Goal: Task Accomplishment & Management: Complete application form

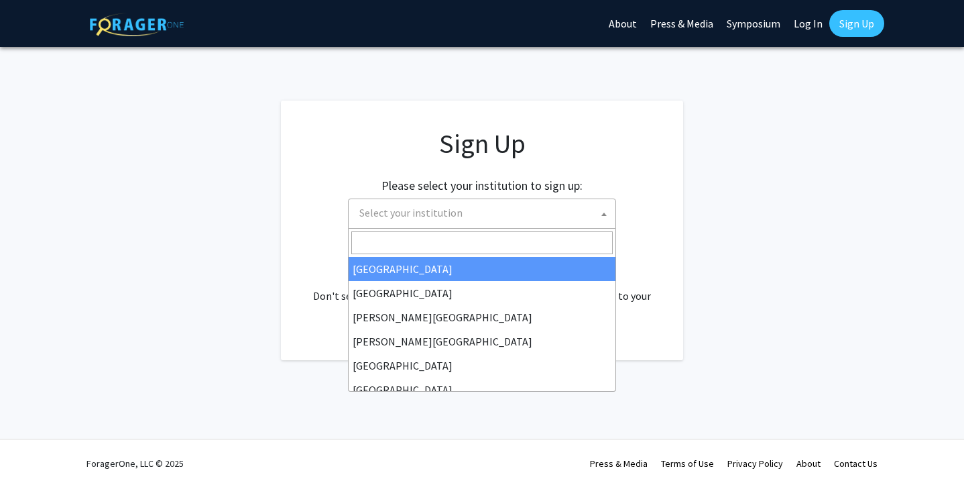
click at [523, 216] on span "Select your institution" at bounding box center [484, 212] width 261 height 27
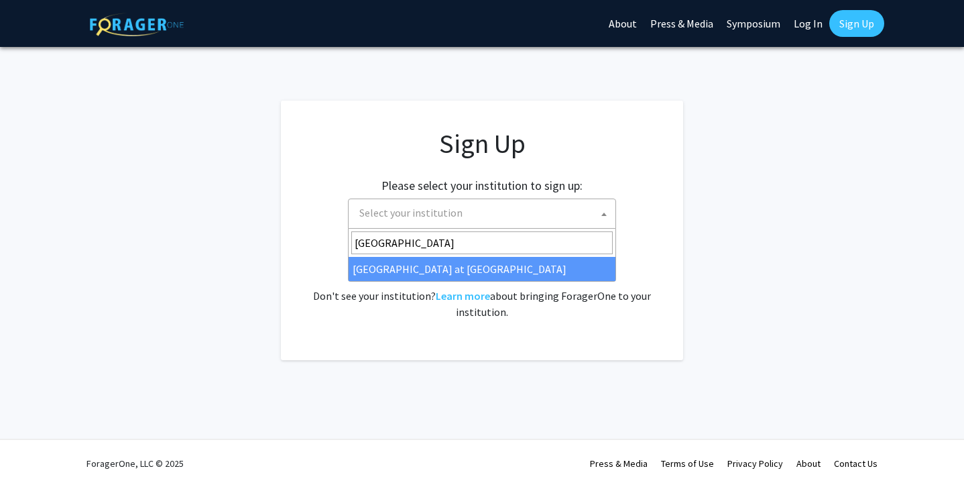
type input "[GEOGRAPHIC_DATA]"
select select "18"
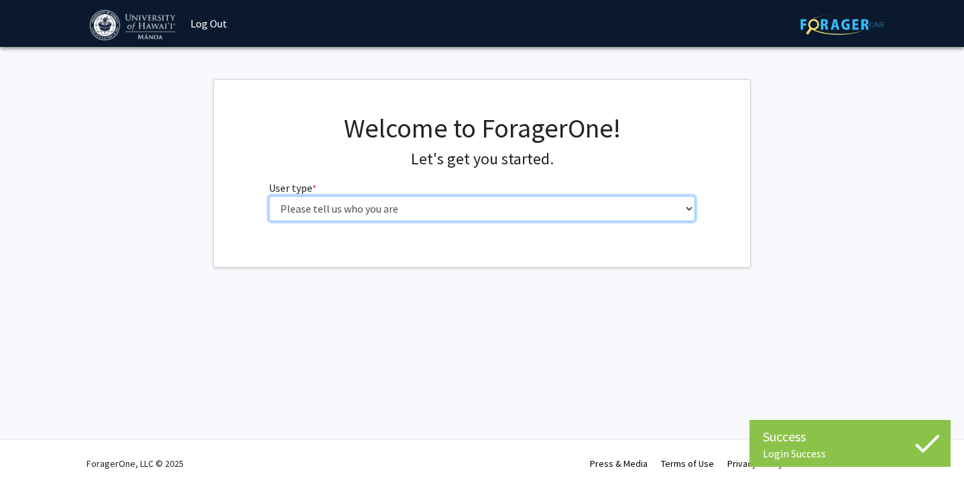
click at [557, 212] on select "Please tell us who you are Undergraduate Student Master's Student Doctoral Cand…" at bounding box center [482, 208] width 427 height 25
select select "1: undergrad"
click at [269, 196] on select "Please tell us who you are Undergraduate Student Master's Student Doctoral Cand…" at bounding box center [482, 208] width 427 height 25
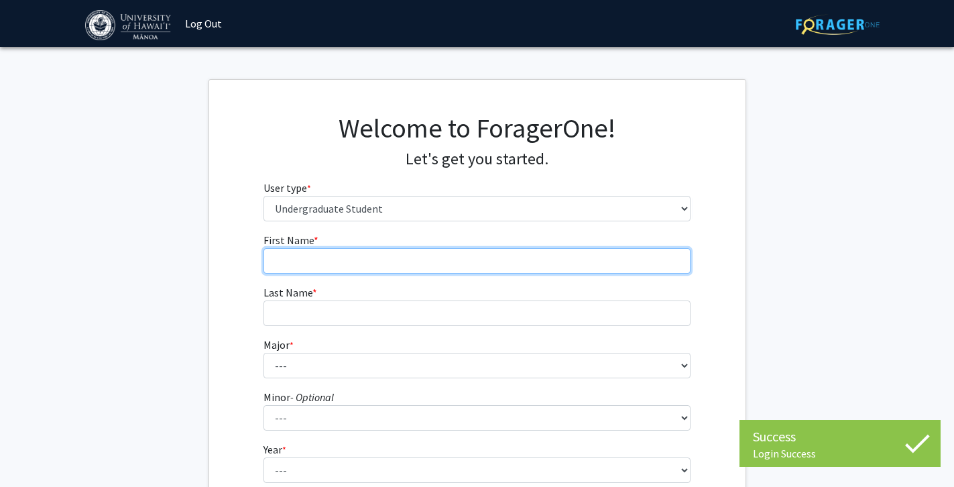
click at [511, 249] on input "First Name * required" at bounding box center [476, 260] width 427 height 25
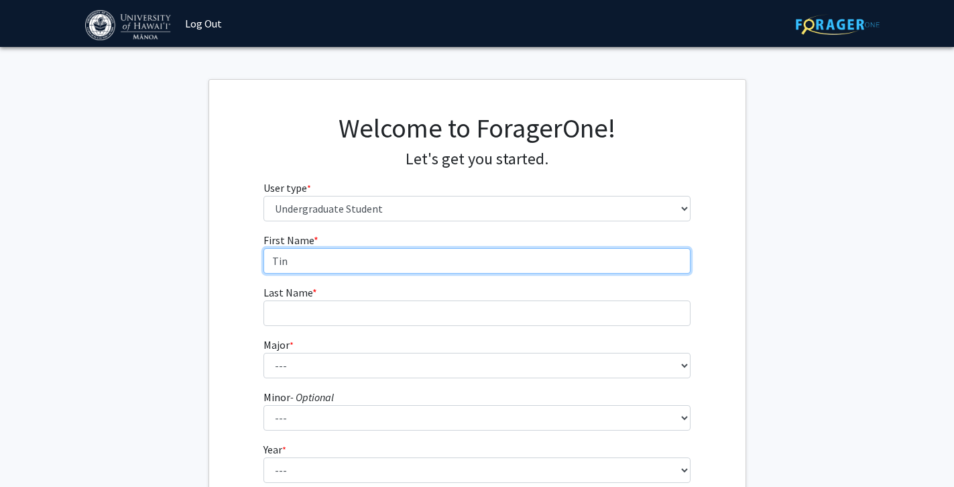
type input "Tin"
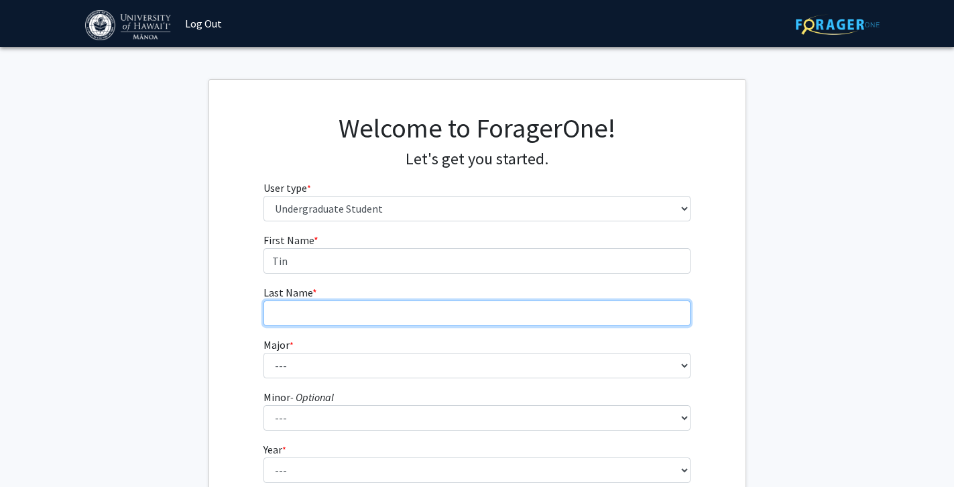
click at [483, 317] on input "Last Name * required" at bounding box center [476, 312] width 427 height 25
type input "B"
type input "[PERSON_NAME]"
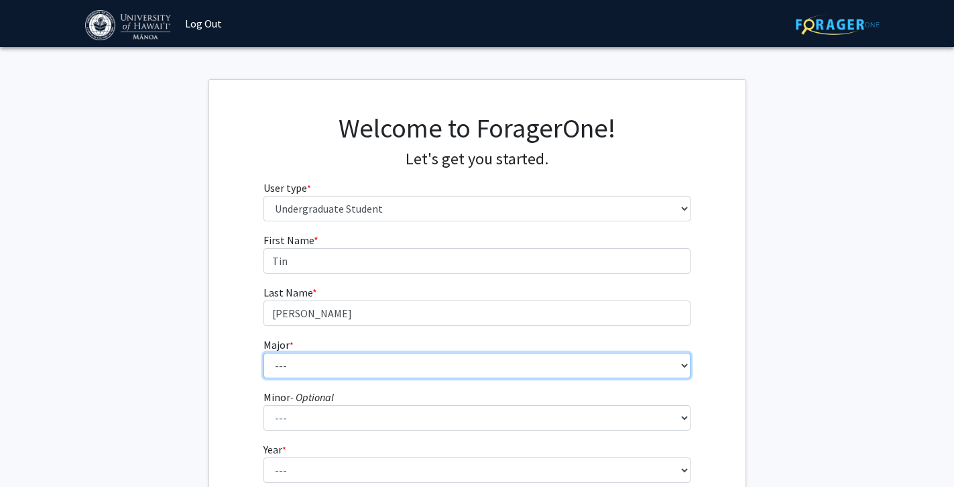
click at [433, 369] on select "--- Accounting American Studies Animal Sciences Anthropology Art Art History As…" at bounding box center [476, 365] width 427 height 25
select select "1: 1383"
click at [263, 353] on select "--- Accounting American Studies Animal Sciences Anthropology Art Art History As…" at bounding box center [476, 365] width 427 height 25
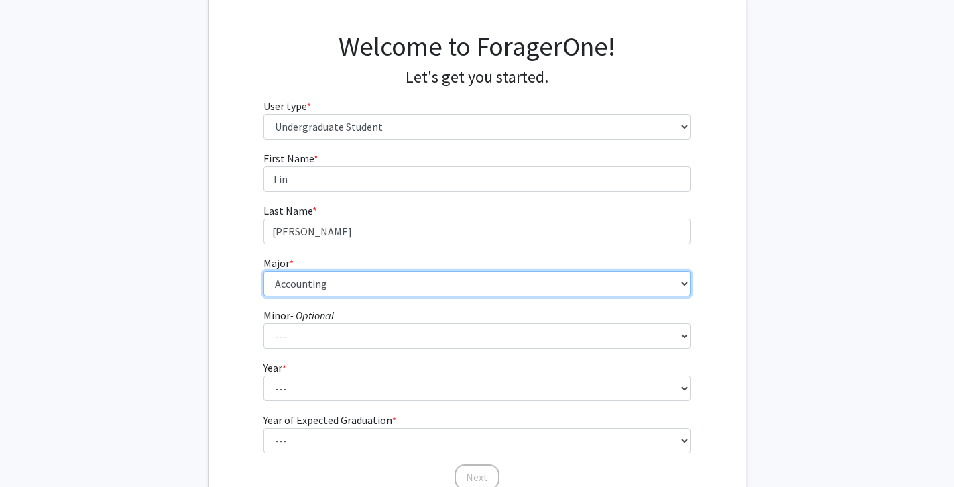
scroll to position [88, 0]
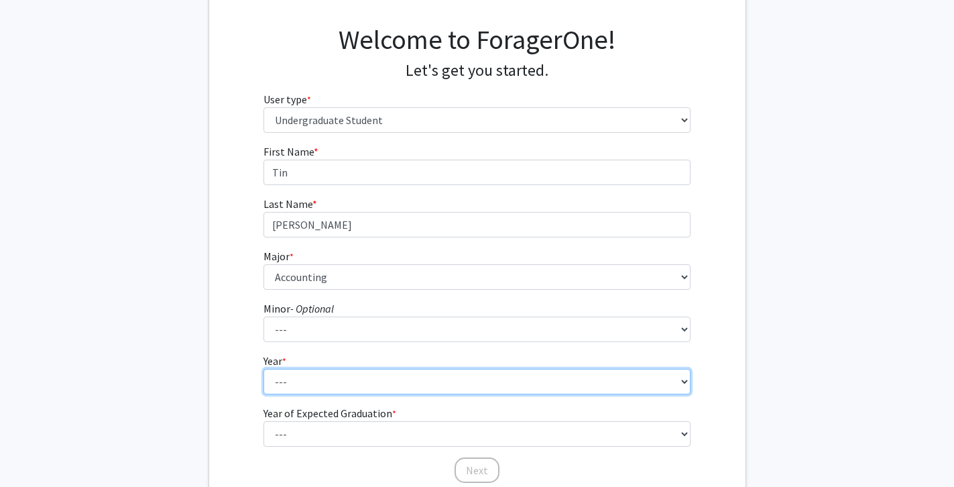
click at [408, 374] on select "--- First-year Sophomore Junior Senior Postbaccalaureate Certificate" at bounding box center [476, 381] width 427 height 25
select select "3: junior"
click at [263, 369] on select "--- First-year Sophomore Junior Senior Postbaccalaureate Certificate" at bounding box center [476, 381] width 427 height 25
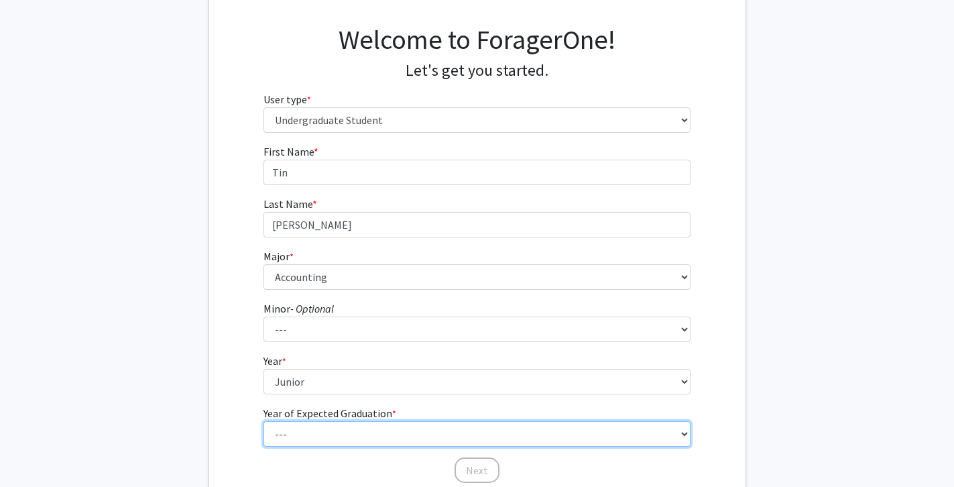
click at [348, 434] on select "--- 2025 2026 2027 2028 2029 2030 2031 2032 2033 2034" at bounding box center [476, 433] width 427 height 25
select select "2: 2026"
click at [263, 421] on select "--- 2025 2026 2027 2028 2029 2030 2031 2032 2033 2034" at bounding box center [476, 433] width 427 height 25
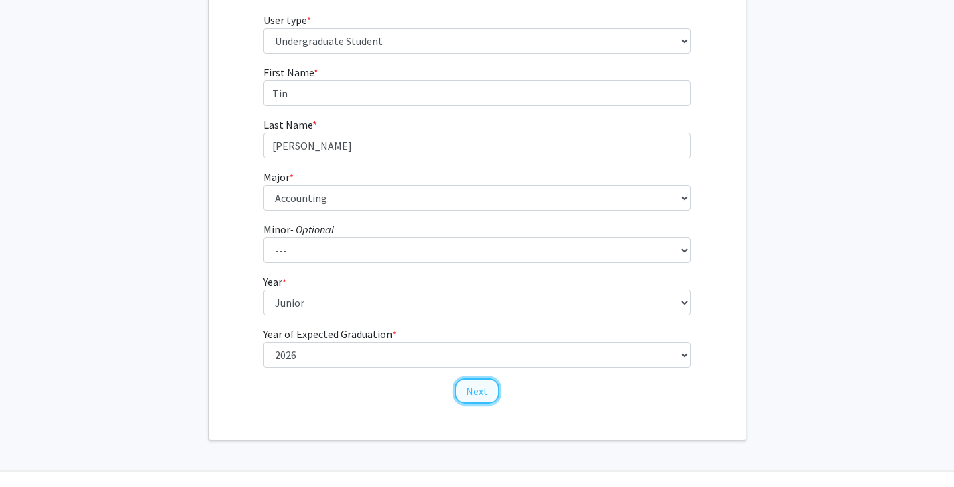
click at [487, 391] on button "Next" at bounding box center [476, 390] width 45 height 25
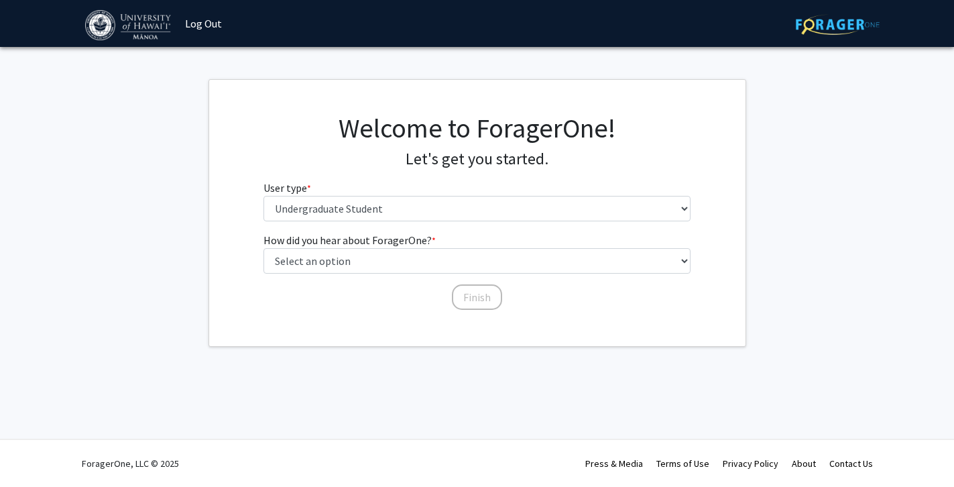
scroll to position [0, 0]
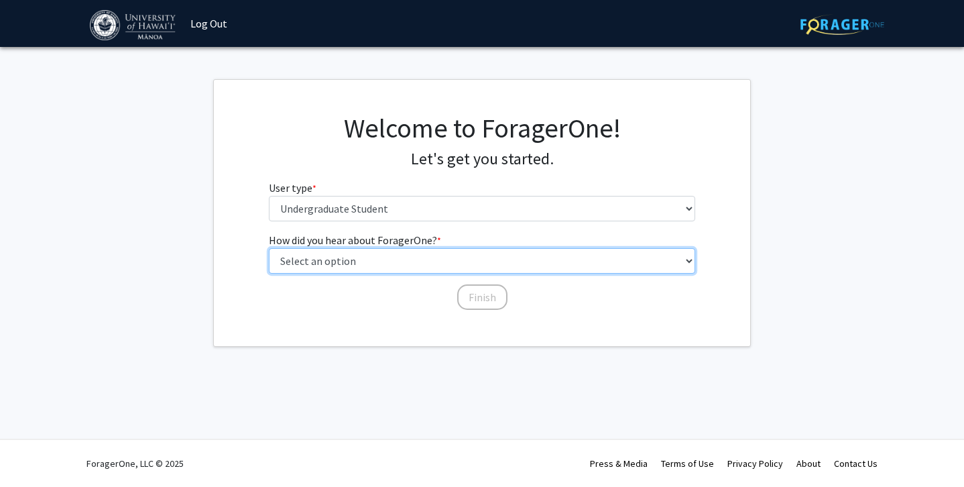
click at [423, 268] on select "Select an option Peer/student recommendation Faculty/staff recommendation Unive…" at bounding box center [482, 260] width 427 height 25
select select "3: university_website"
click at [269, 248] on select "Select an option Peer/student recommendation Faculty/staff recommendation Unive…" at bounding box center [482, 260] width 427 height 25
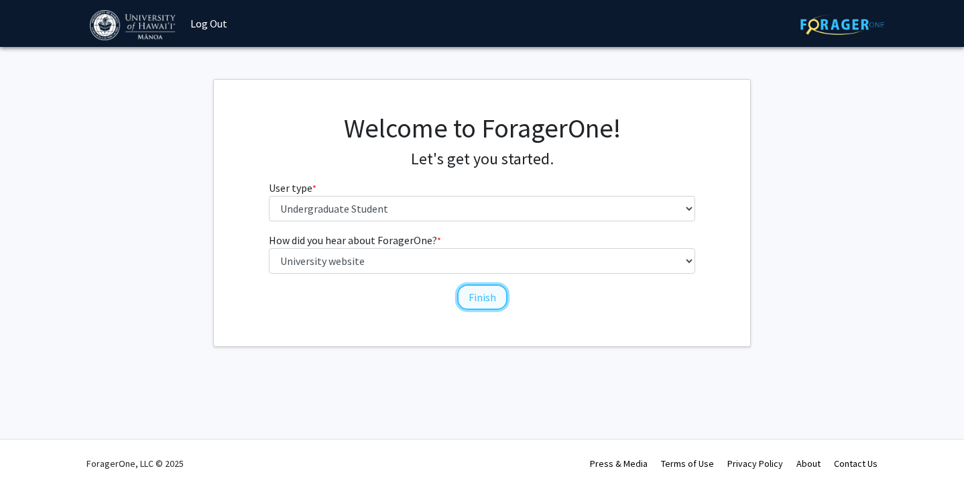
click at [464, 300] on button "Finish" at bounding box center [482, 296] width 50 height 25
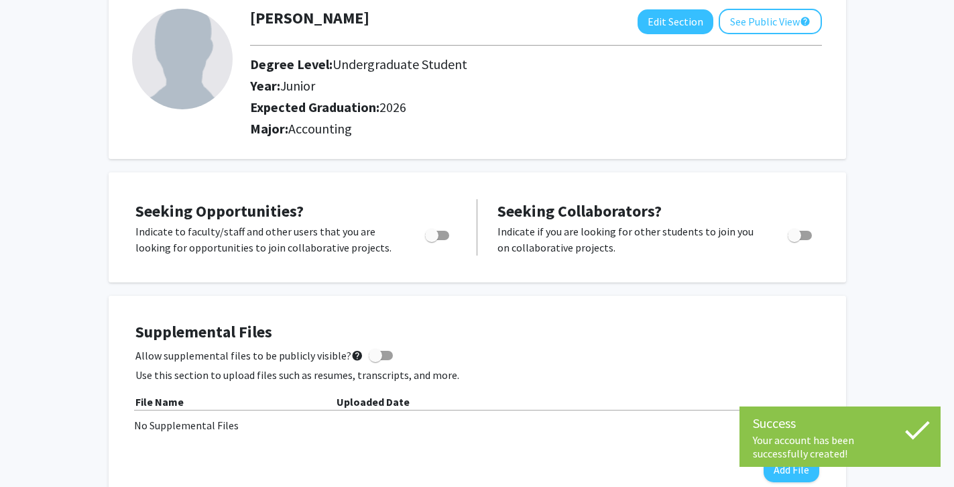
scroll to position [103, 0]
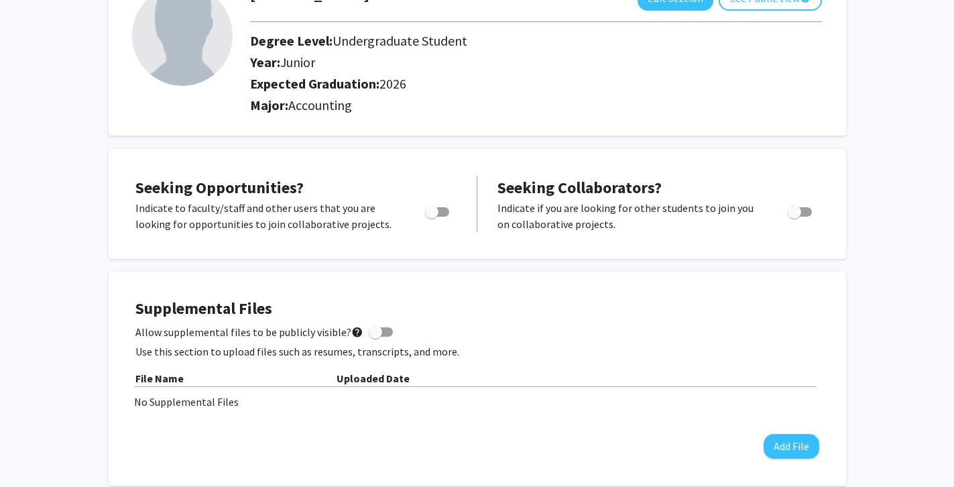
click at [446, 208] on span "Toggle" at bounding box center [437, 211] width 24 height 9
click at [432, 216] on input "Are you actively seeking opportunities?" at bounding box center [431, 216] width 1 height 1
checkbox input "true"
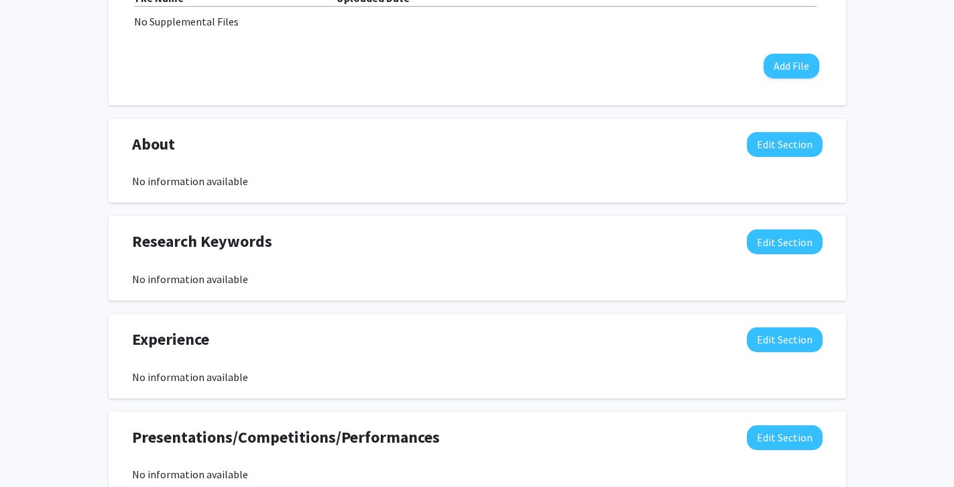
scroll to position [0, 0]
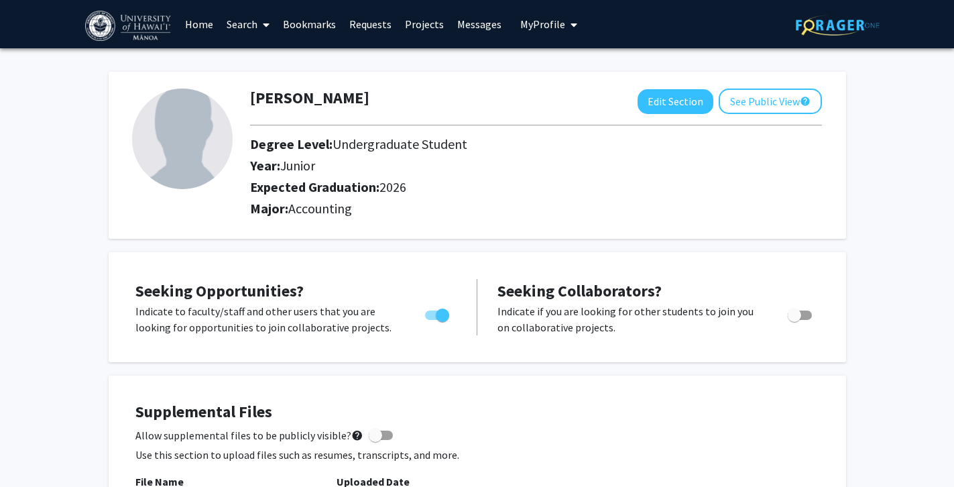
click at [238, 21] on link "Search" at bounding box center [248, 24] width 56 height 47
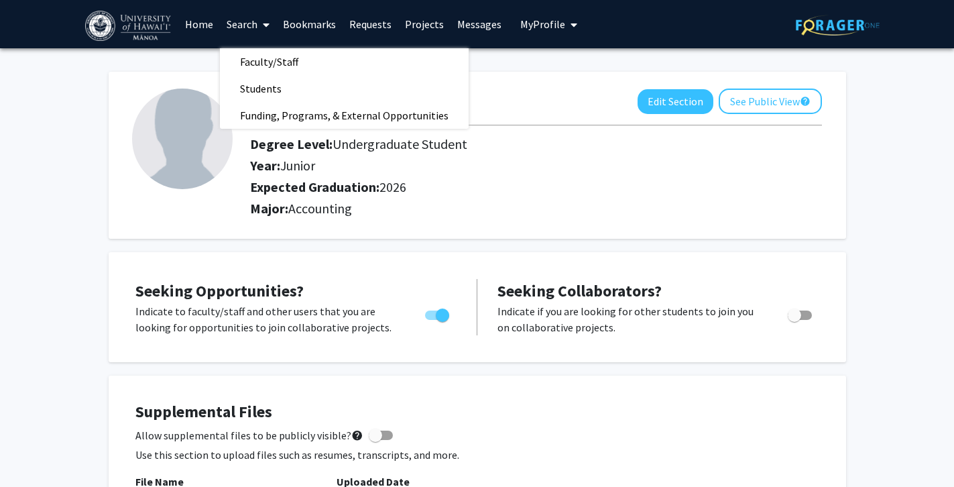
click at [358, 25] on link "Requests" at bounding box center [370, 24] width 56 height 47
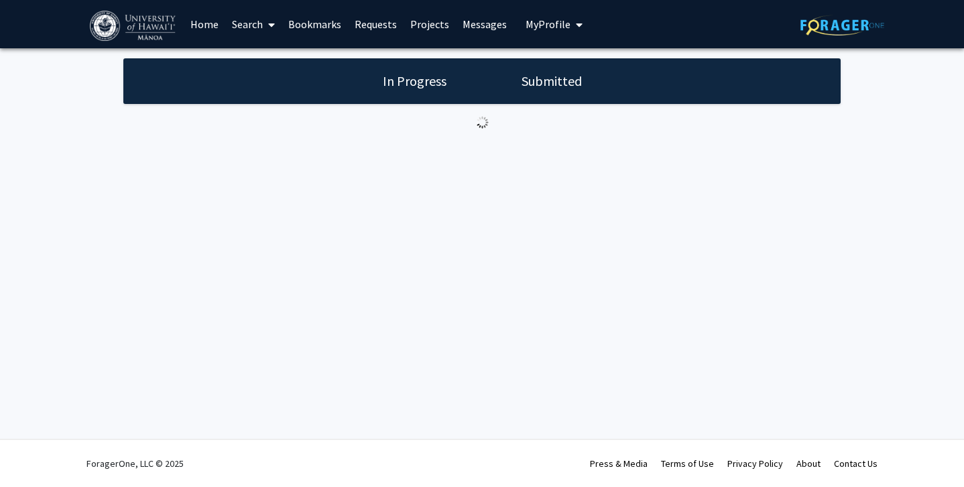
click at [358, 25] on link "Requests" at bounding box center [376, 24] width 56 height 47
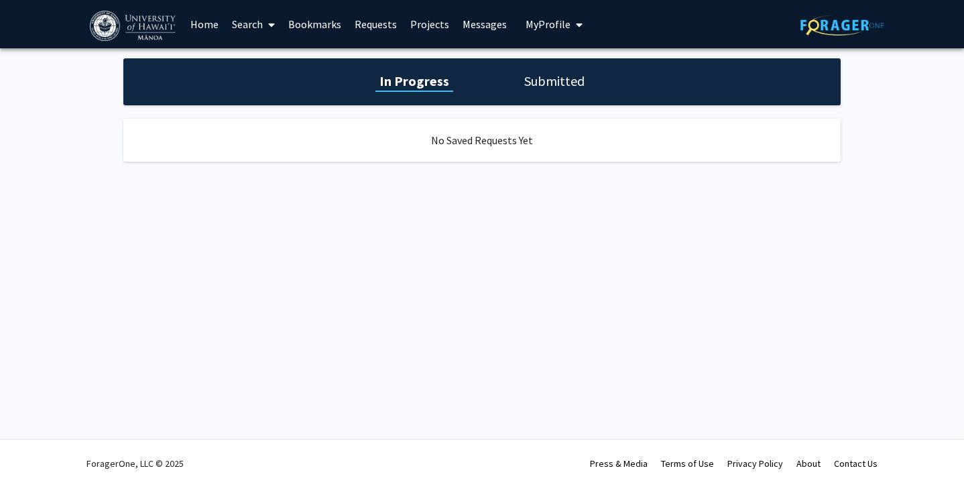
click at [425, 25] on link "Projects" at bounding box center [429, 24] width 52 height 47
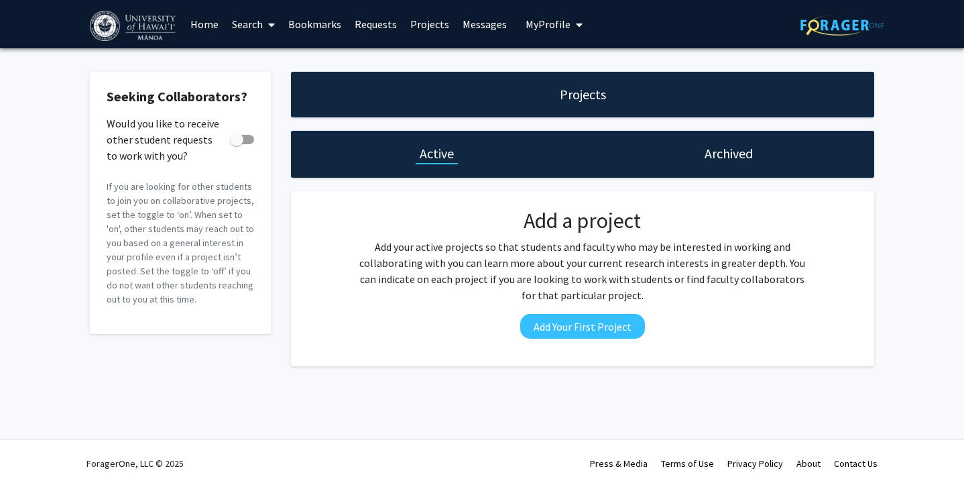
click at [250, 24] on link "Search" at bounding box center [253, 24] width 56 height 47
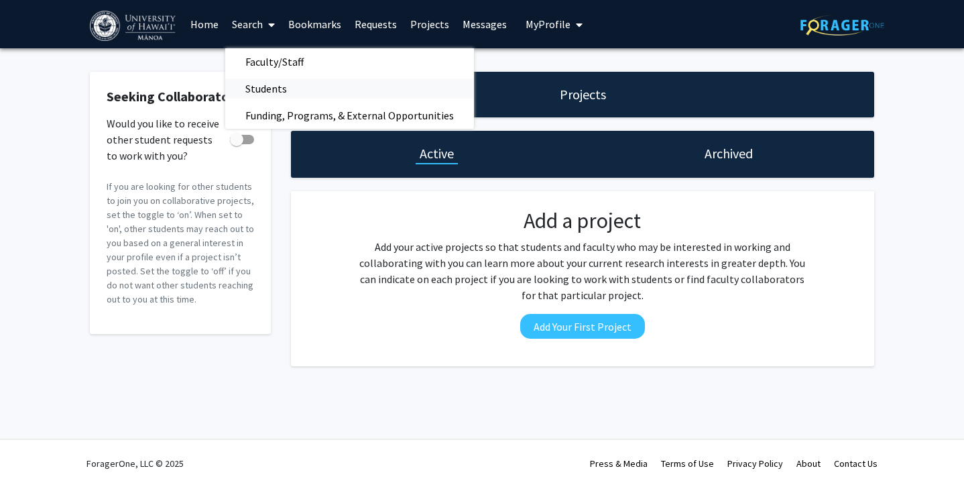
click at [257, 88] on span "Students" at bounding box center [266, 88] width 82 height 27
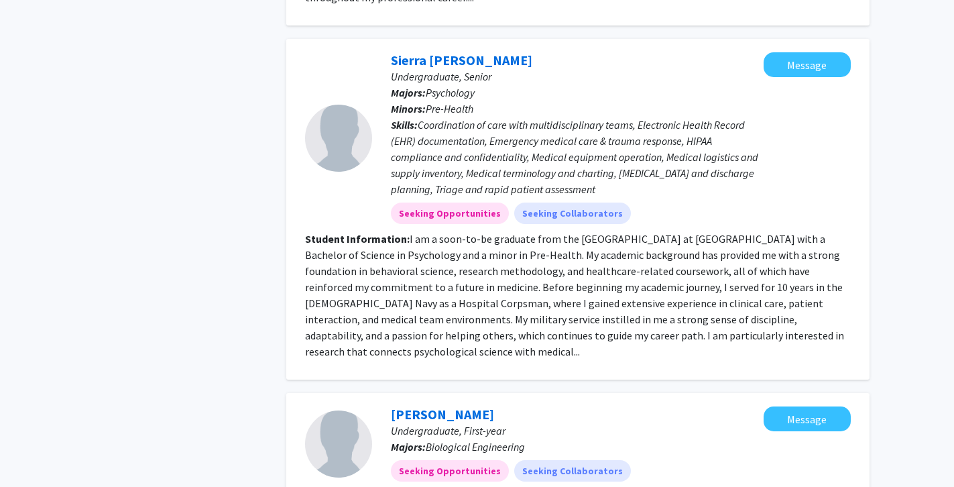
scroll to position [2003, 0]
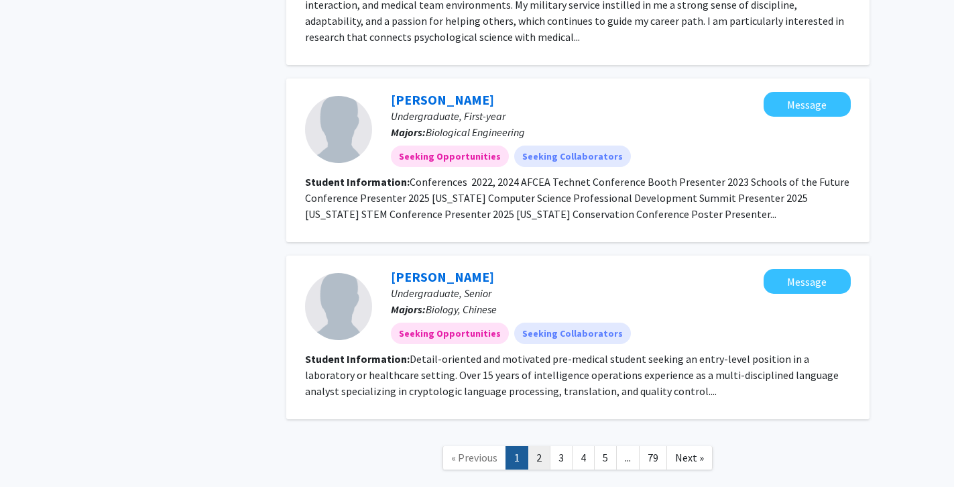
click at [538, 446] on link "2" at bounding box center [538, 457] width 23 height 23
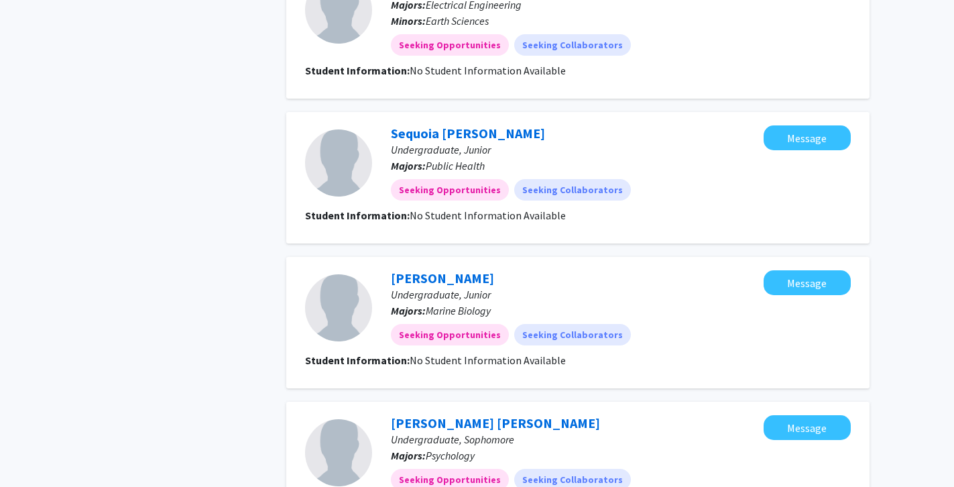
scroll to position [1424, 0]
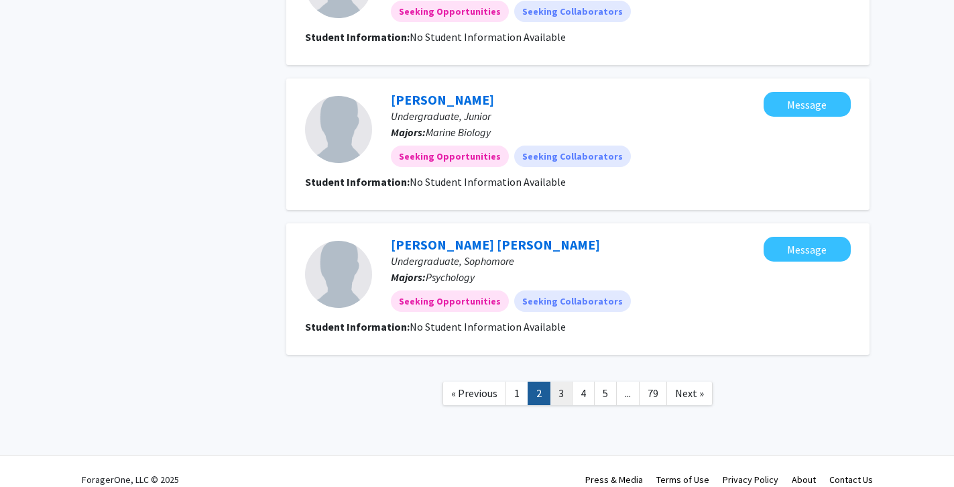
click at [567, 381] on link "3" at bounding box center [561, 392] width 23 height 23
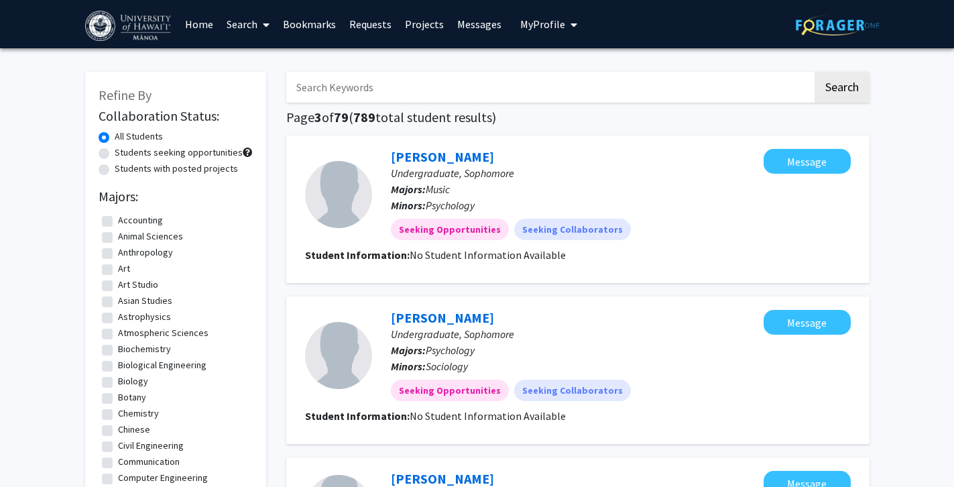
click at [153, 225] on label "Accounting" at bounding box center [140, 220] width 45 height 14
click at [127, 222] on input "Accounting" at bounding box center [122, 217] width 9 height 9
checkbox input "true"
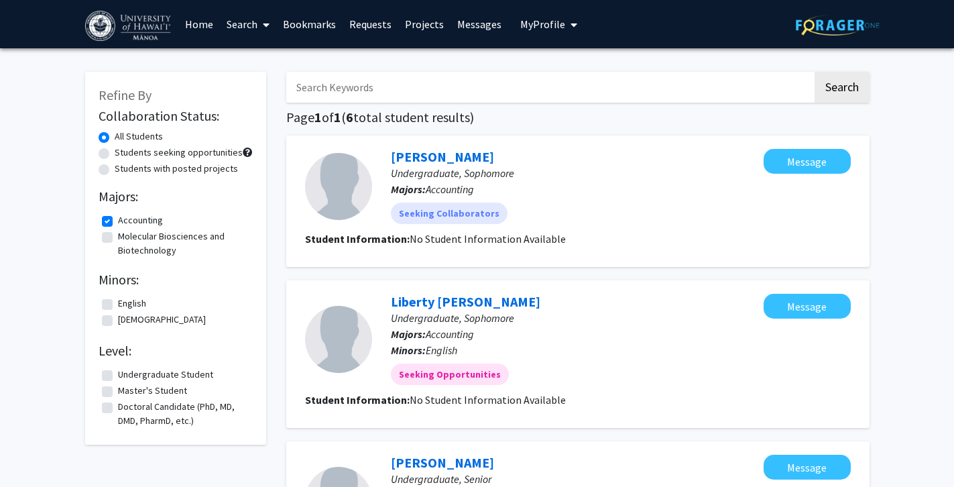
click at [547, 24] on span "My Profile" at bounding box center [542, 23] width 45 height 13
click at [555, 70] on div "[PERSON_NAME] View Profile" at bounding box center [586, 69] width 115 height 29
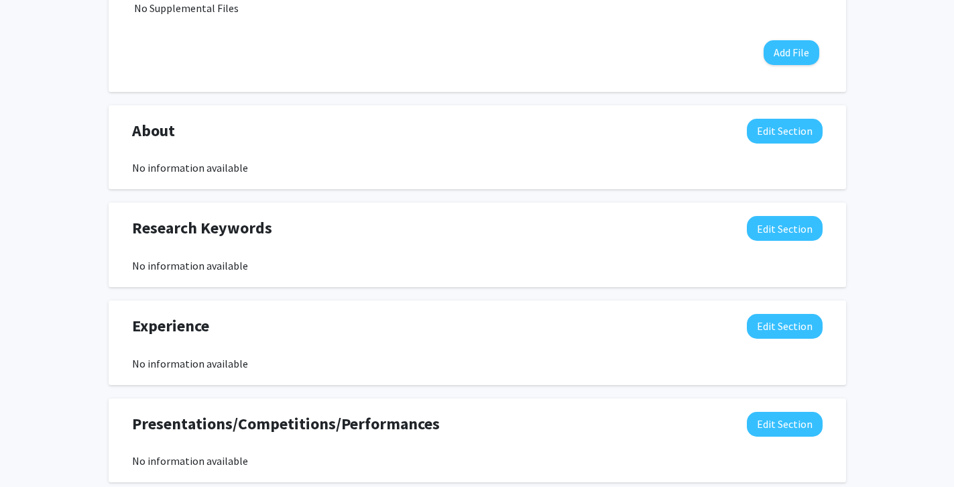
scroll to position [771, 0]
